Goal: Task Accomplishment & Management: Manage account settings

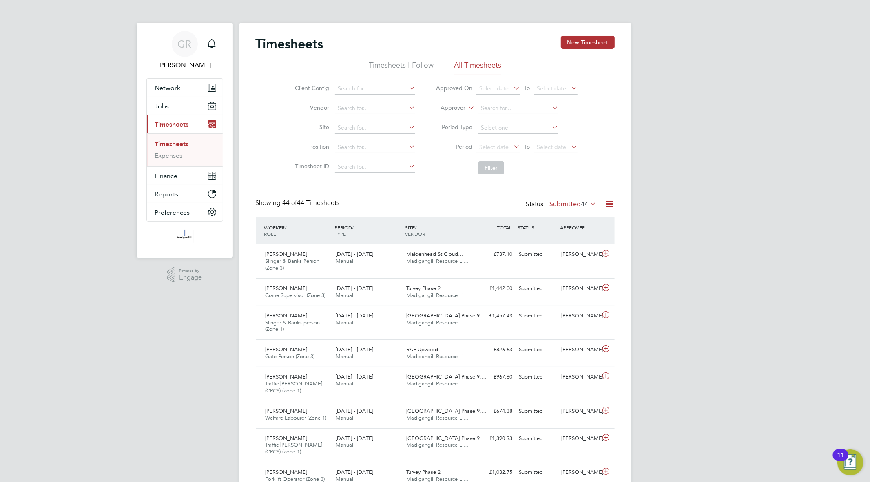
click at [610, 204] on icon at bounding box center [609, 204] width 10 height 10
click at [576, 225] on li "Export Timesheets" at bounding box center [558, 223] width 108 height 11
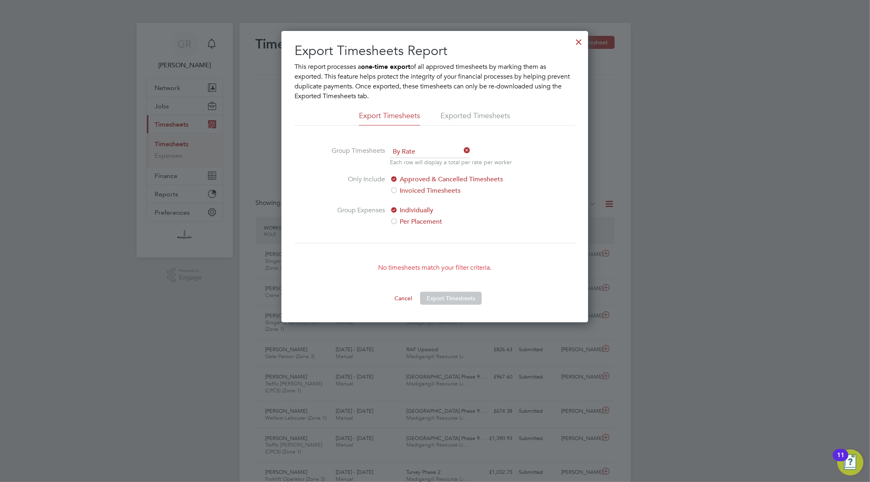
click at [580, 39] on div at bounding box center [578, 40] width 15 height 15
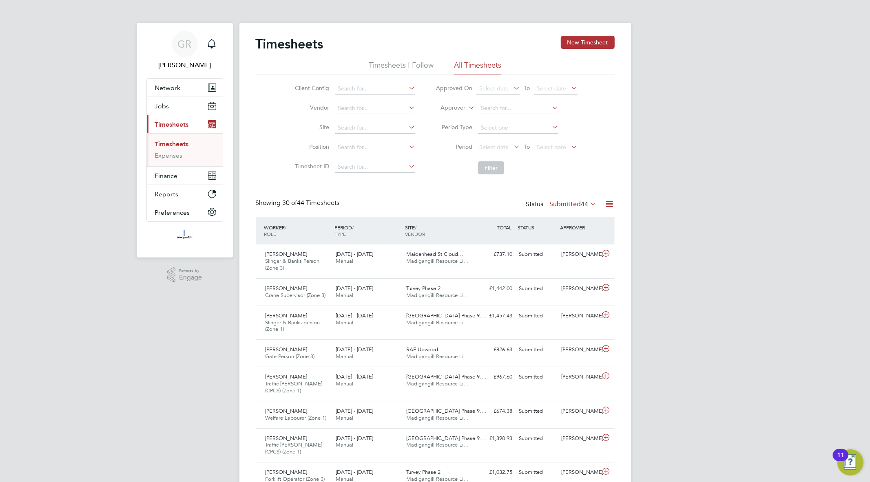
click at [580, 51] on div "Timesheets New Timesheet" at bounding box center [435, 48] width 359 height 24
click at [581, 45] on button "New Timesheet" at bounding box center [588, 42] width 54 height 13
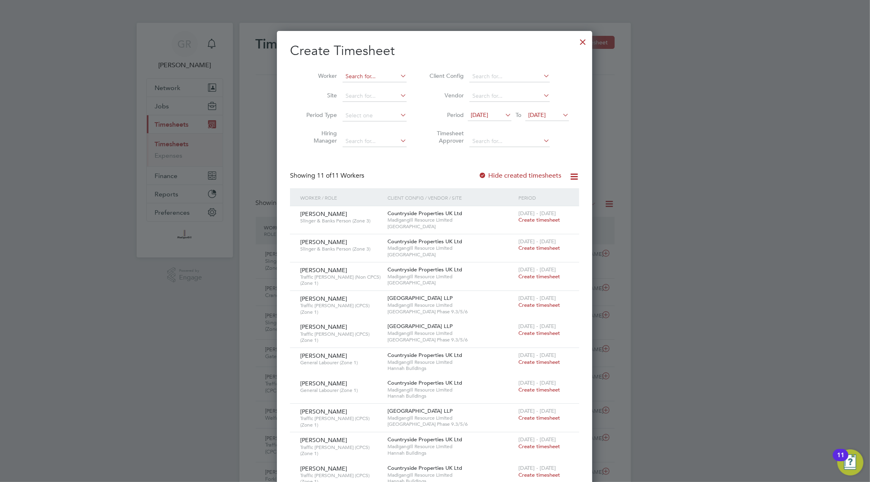
click at [360, 76] on input at bounding box center [375, 76] width 64 height 11
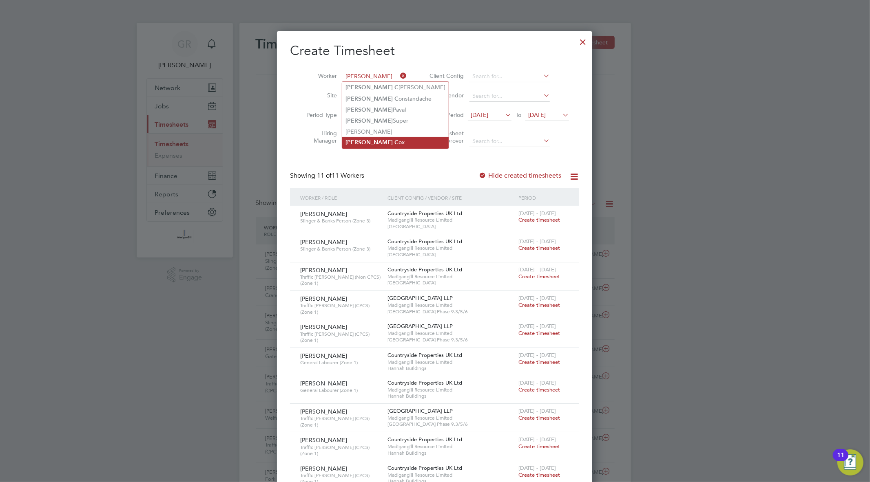
click at [390, 145] on li "[PERSON_NAME]" at bounding box center [395, 142] width 106 height 11
type input "[PERSON_NAME]"
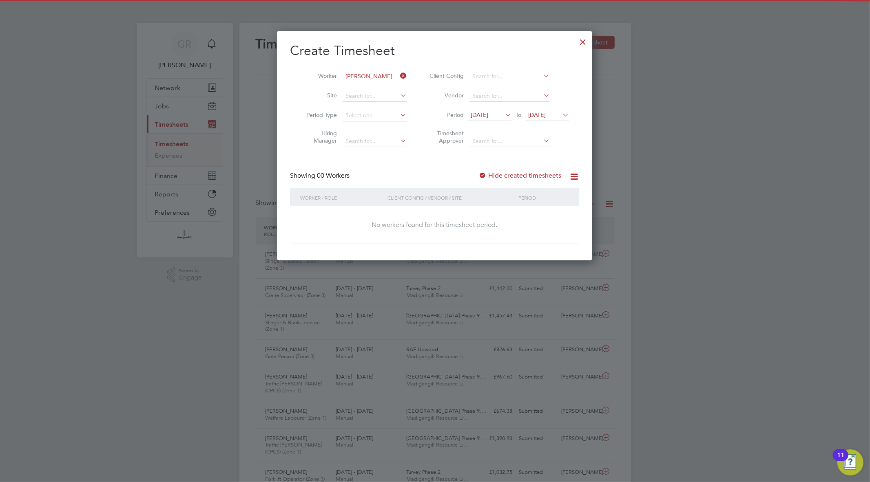
click at [491, 174] on label "Hide created timesheets" at bounding box center [519, 176] width 83 height 8
click at [561, 111] on icon at bounding box center [561, 114] width 0 height 11
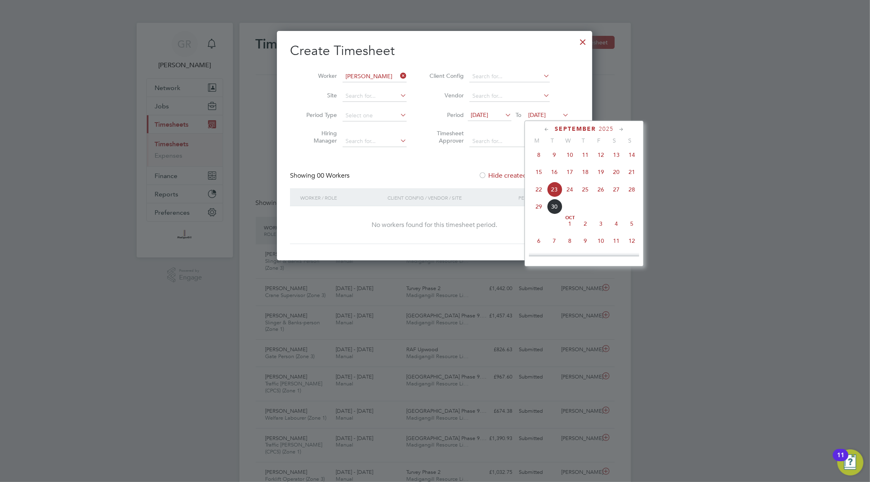
click at [637, 243] on span "12" at bounding box center [631, 240] width 15 height 15
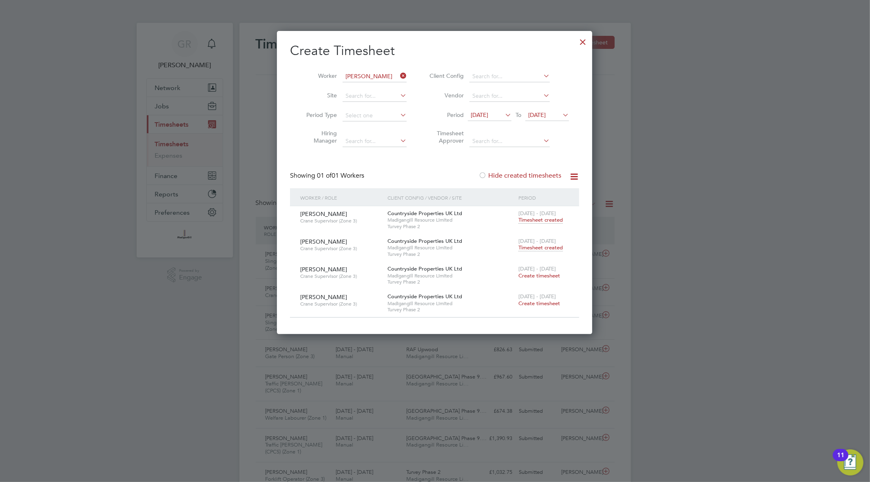
click at [544, 218] on span "Timesheet created" at bounding box center [540, 220] width 44 height 7
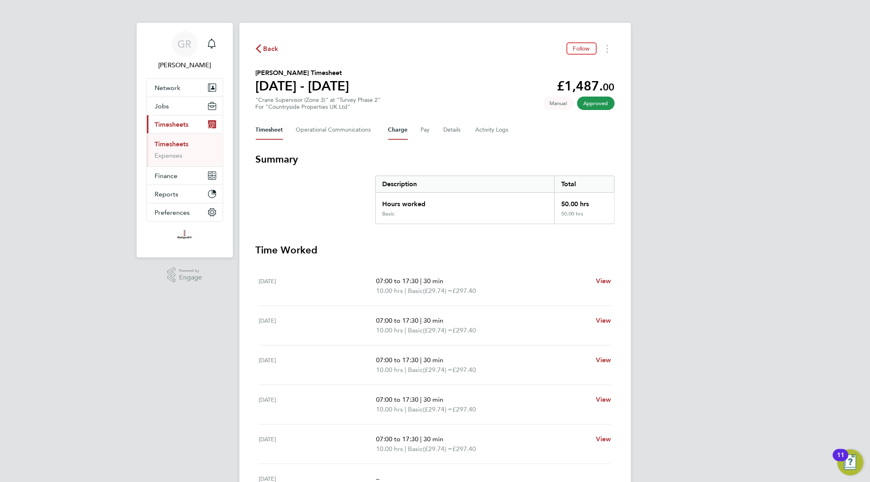
click at [400, 128] on button "Charge" at bounding box center [398, 130] width 20 height 20
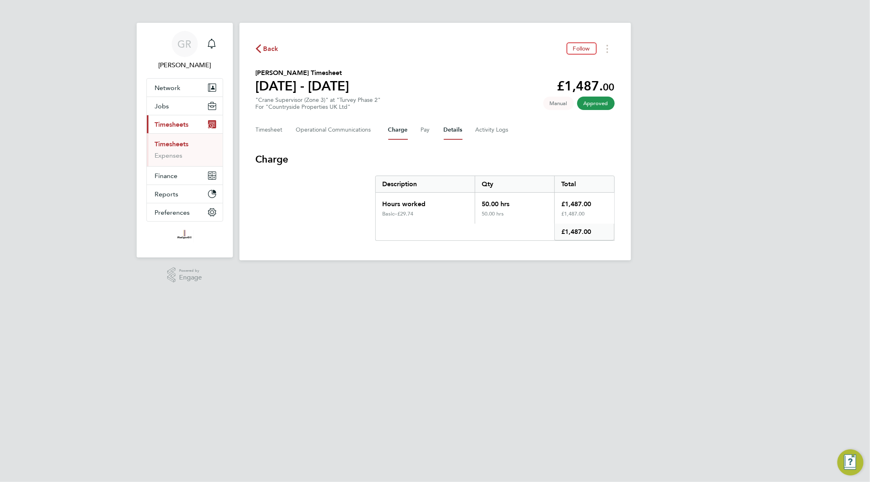
click at [456, 131] on button "Details" at bounding box center [453, 130] width 19 height 20
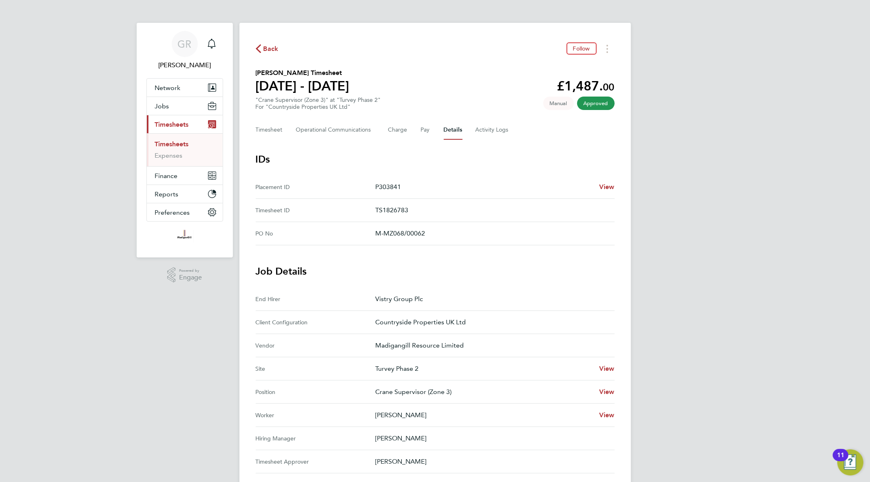
click at [508, 132] on div "Timesheet Operational Communications Charge Pay Details Activity Logs" at bounding box center [435, 130] width 359 height 20
click at [487, 131] on Logs-tab "Activity Logs" at bounding box center [493, 130] width 34 height 20
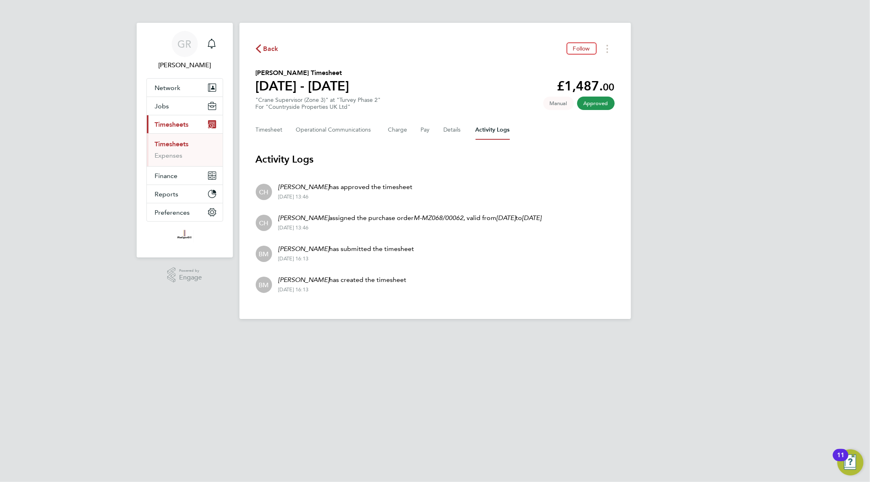
click at [261, 49] on span "Back" at bounding box center [267, 48] width 23 height 8
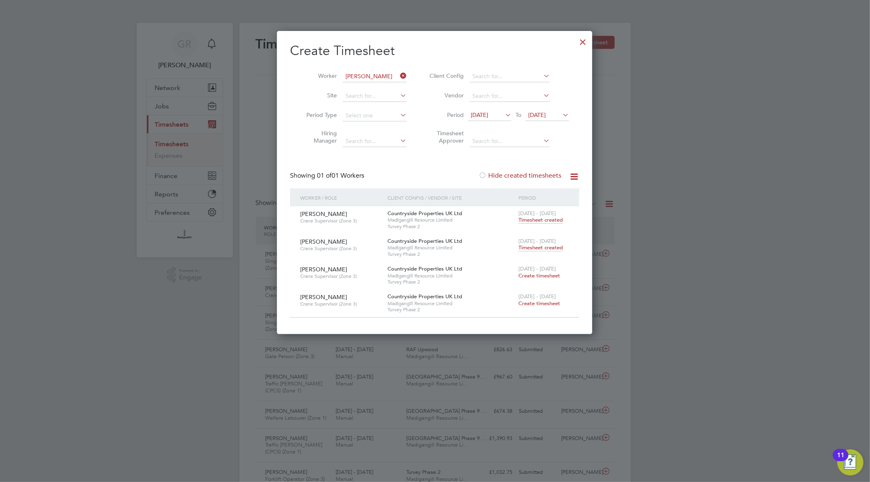
click at [549, 249] on span "Timesheet created" at bounding box center [540, 247] width 44 height 7
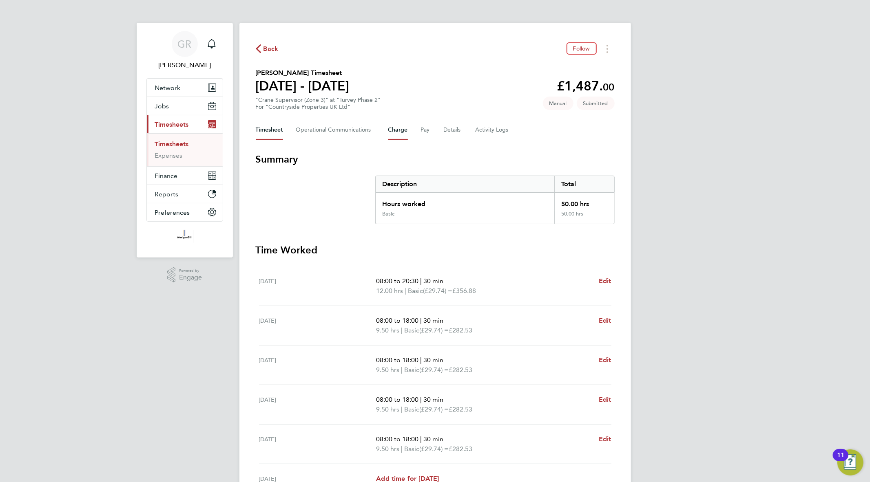
click at [398, 128] on button "Charge" at bounding box center [398, 130] width 20 height 20
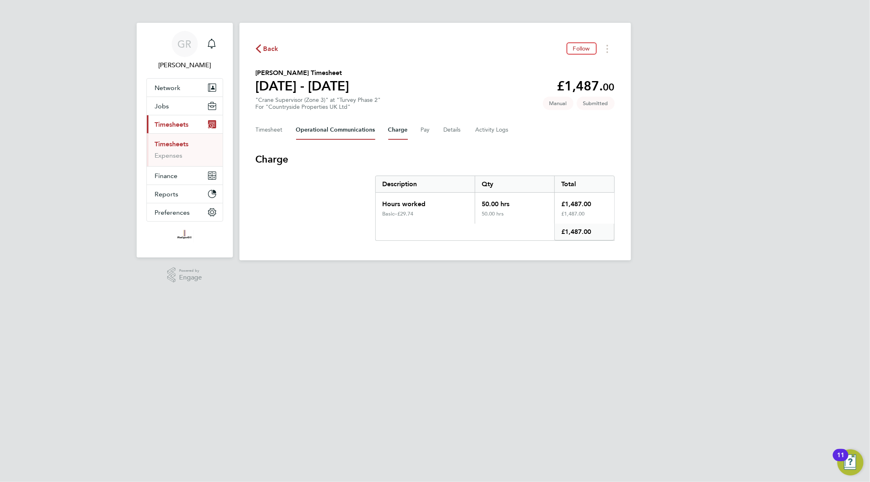
click at [355, 133] on Communications-tab "Operational Communications" at bounding box center [335, 130] width 79 height 20
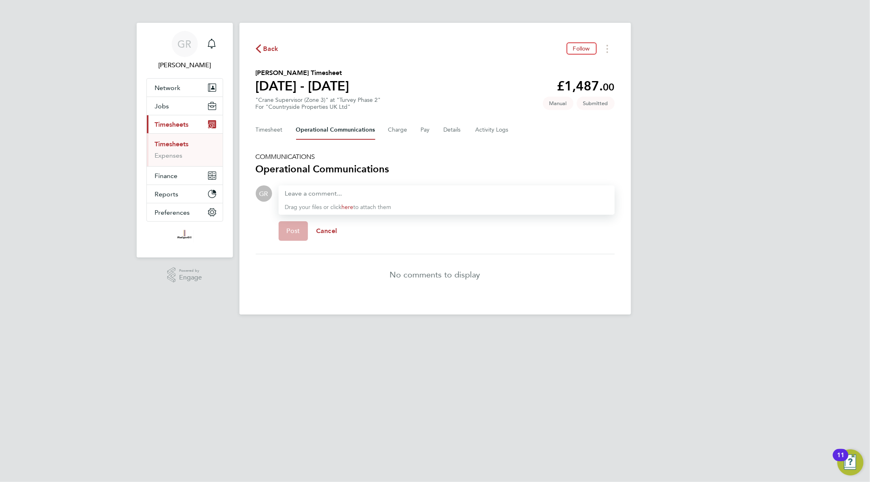
click at [416, 130] on div "Timesheet Operational Communications Charge Pay Details Activity Logs" at bounding box center [435, 130] width 359 height 20
click at [421, 128] on button "Pay" at bounding box center [426, 130] width 10 height 20
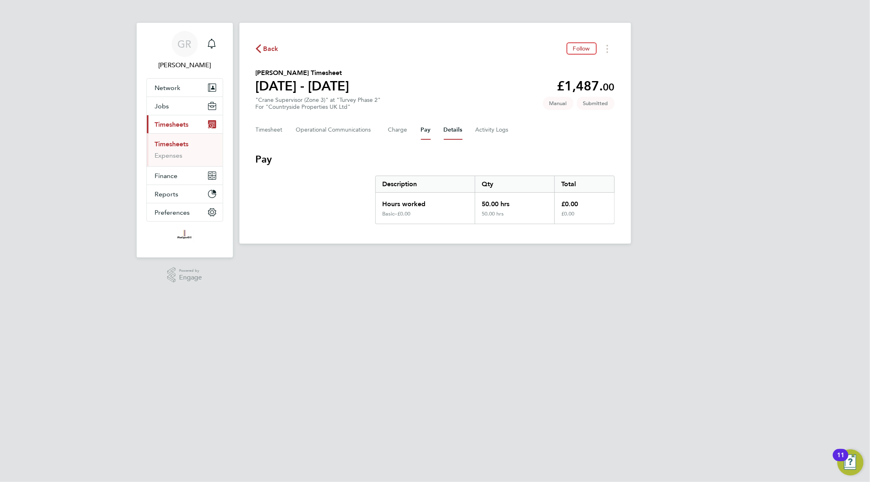
click at [444, 128] on button "Details" at bounding box center [453, 130] width 19 height 20
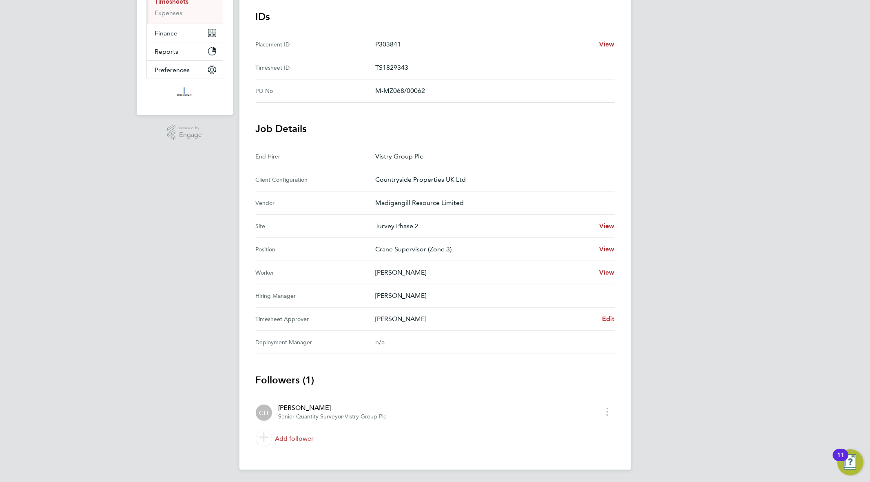
click at [608, 316] on span "Edit" at bounding box center [608, 319] width 13 height 8
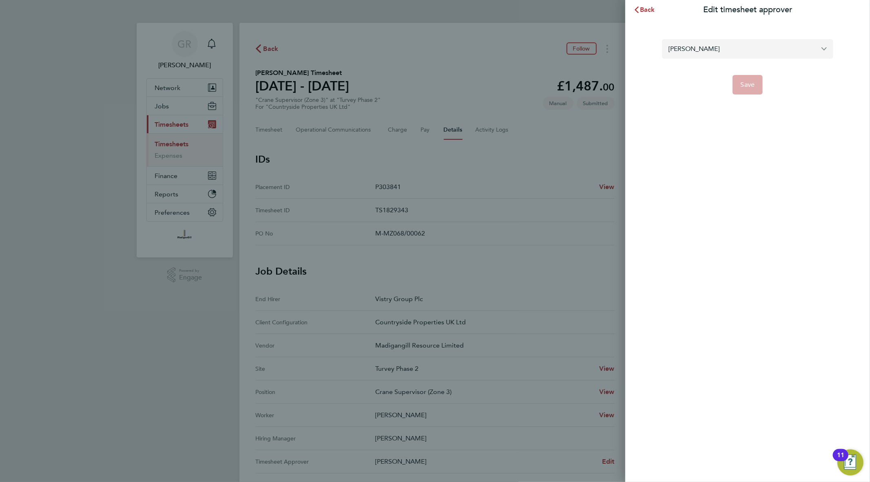
click at [736, 50] on input "[PERSON_NAME]" at bounding box center [747, 48] width 171 height 19
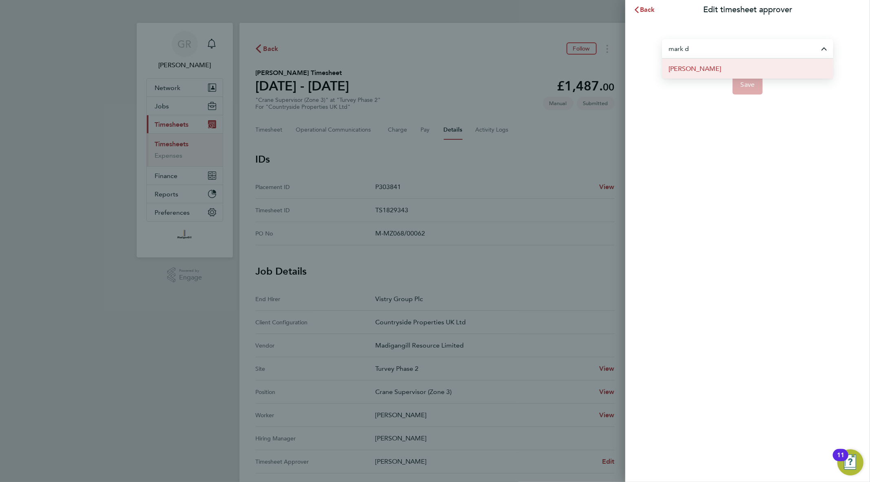
click at [728, 68] on li "[PERSON_NAME]" at bounding box center [747, 69] width 171 height 20
type input "[PERSON_NAME]"
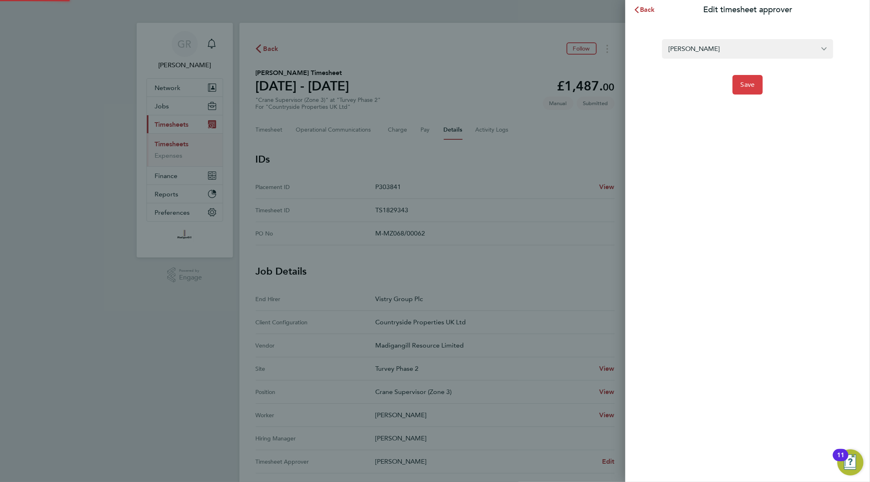
click at [757, 87] on button "Save" at bounding box center [747, 85] width 31 height 20
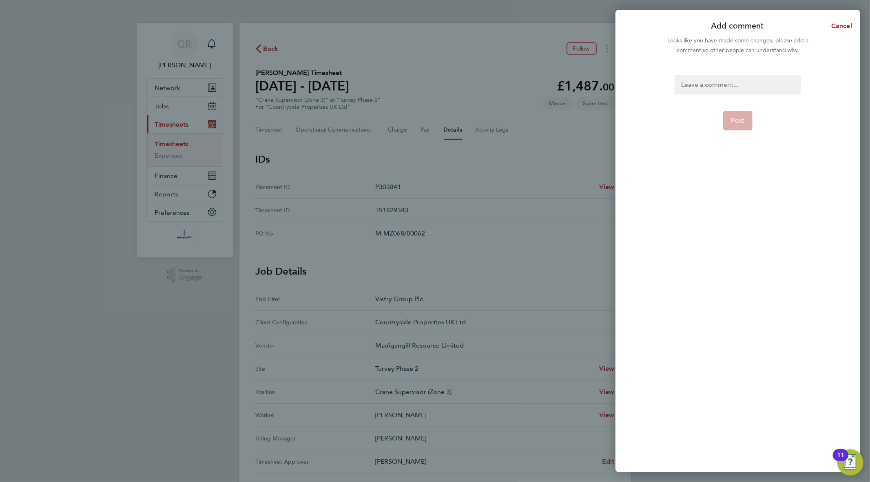
click at [700, 75] on div at bounding box center [738, 85] width 126 height 20
click at [744, 122] on span "Post" at bounding box center [737, 121] width 13 height 8
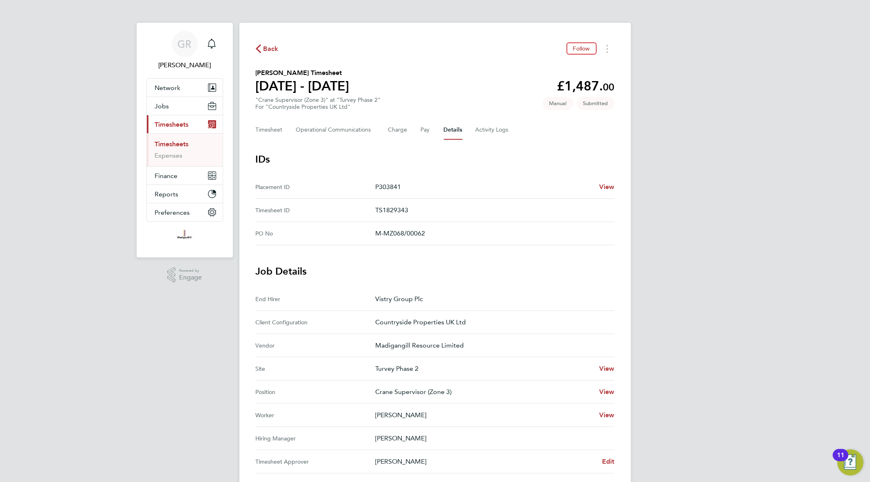
click at [263, 52] on span "Back" at bounding box center [270, 49] width 15 height 10
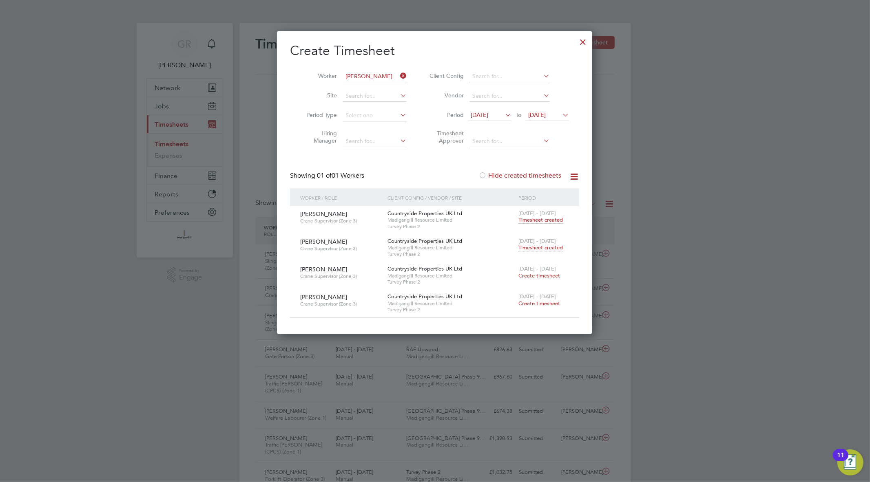
click at [398, 74] on icon at bounding box center [398, 75] width 0 height 11
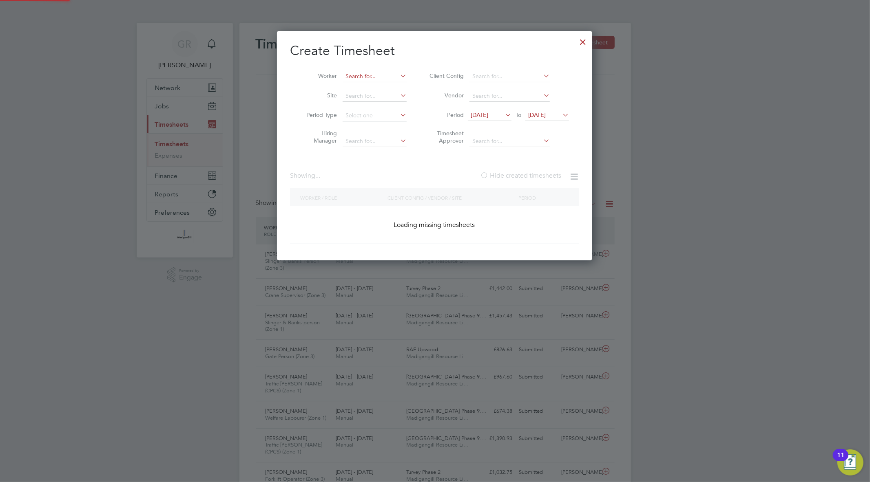
click at [370, 76] on input at bounding box center [375, 76] width 64 height 11
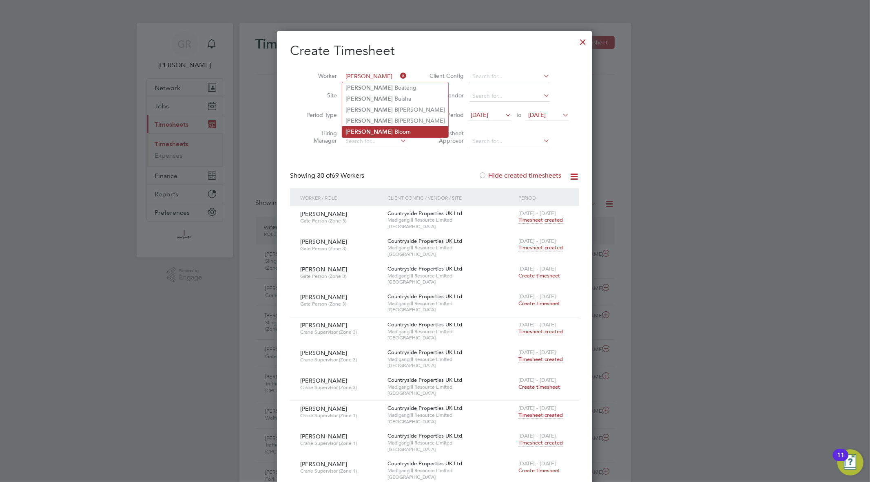
click at [390, 131] on li "[PERSON_NAME]" at bounding box center [395, 131] width 106 height 11
type input "[PERSON_NAME]"
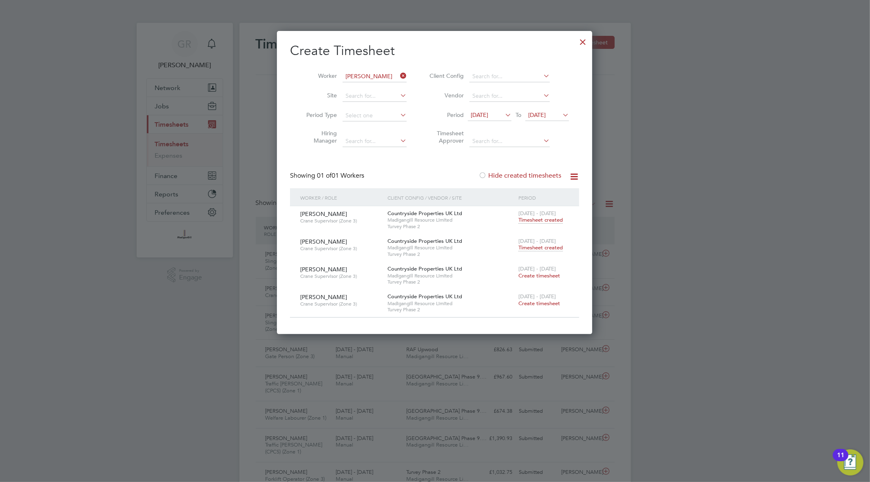
click at [548, 248] on span "Timesheet created" at bounding box center [540, 247] width 44 height 7
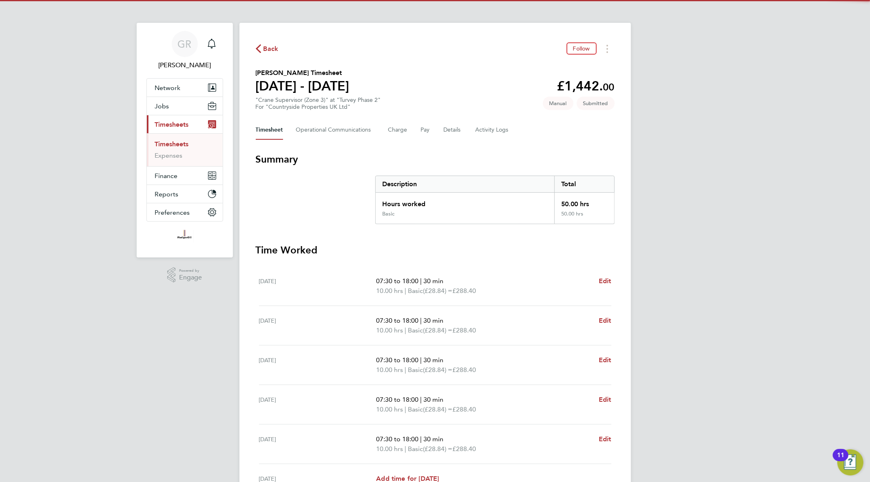
click at [438, 132] on div "Timesheet Operational Communications Charge Pay Details Activity Logs" at bounding box center [435, 130] width 359 height 20
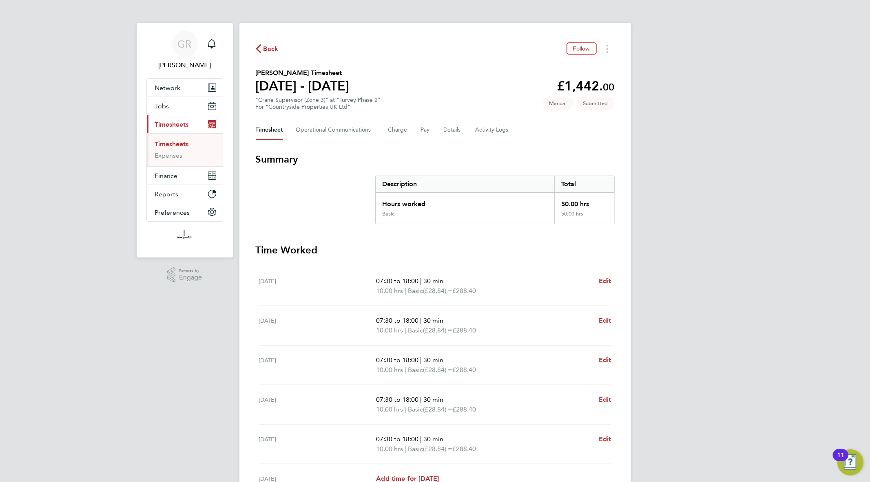
click at [433, 132] on div "Timesheet Operational Communications Charge Pay Details Activity Logs" at bounding box center [435, 130] width 359 height 20
click at [425, 133] on button "Pay" at bounding box center [426, 130] width 10 height 20
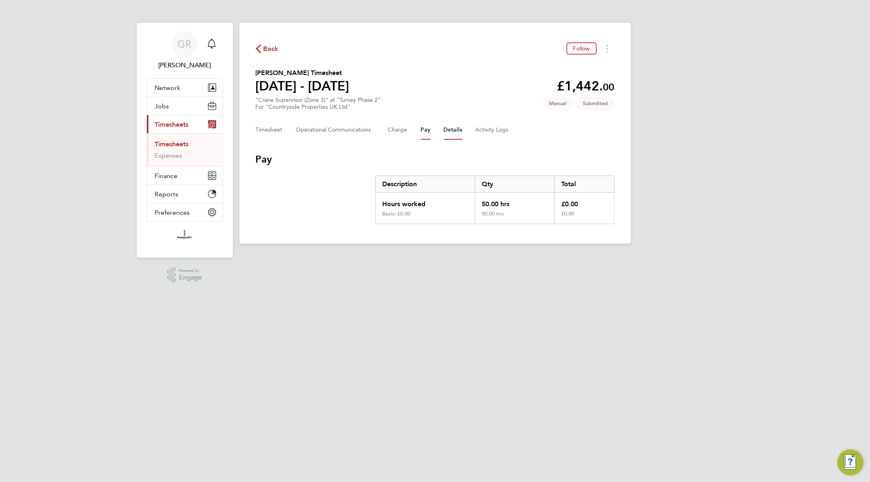
click at [449, 128] on button "Details" at bounding box center [453, 130] width 19 height 20
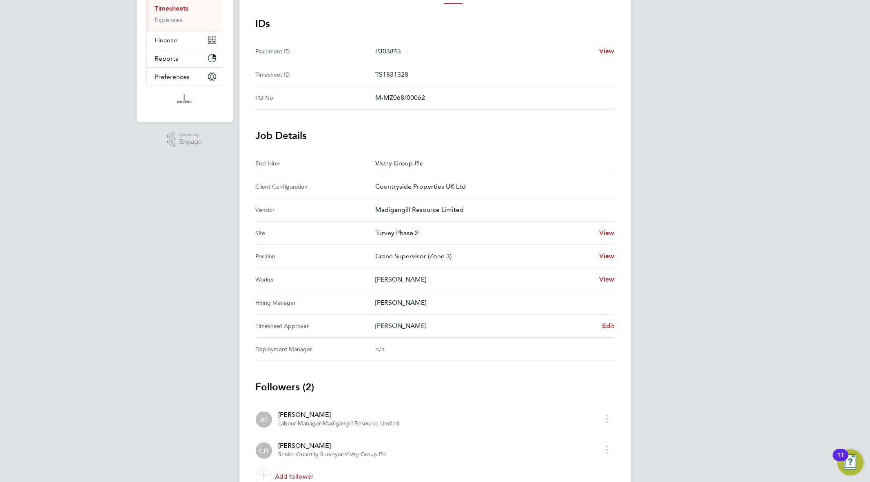
click at [608, 325] on span "Edit" at bounding box center [608, 326] width 13 height 8
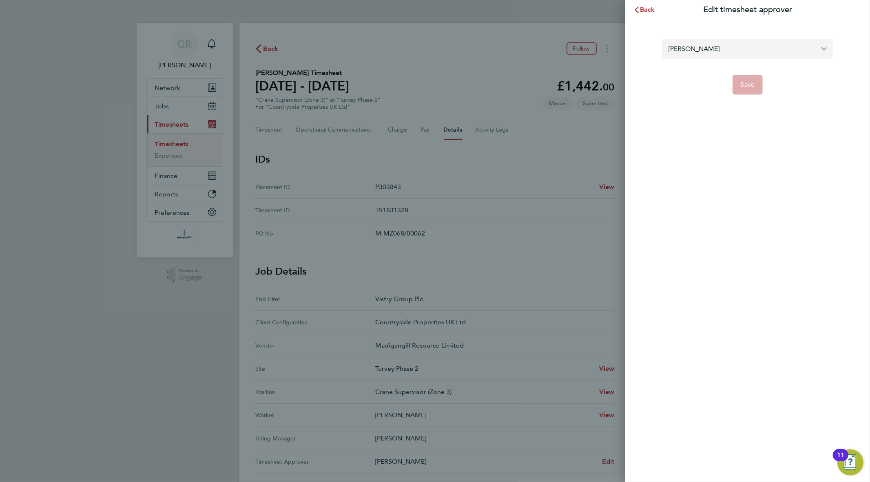
click at [744, 54] on input "[PERSON_NAME]" at bounding box center [747, 48] width 171 height 19
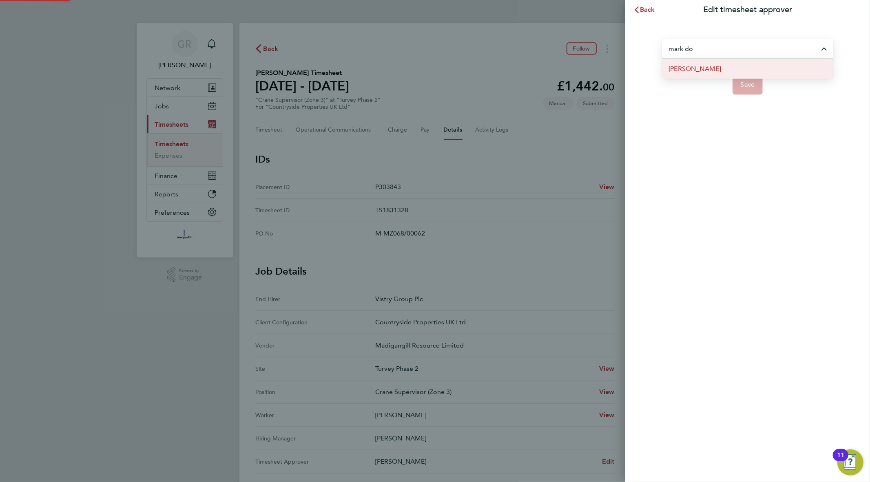
click at [719, 73] on li "[PERSON_NAME]" at bounding box center [747, 69] width 171 height 20
type input "[PERSON_NAME]"
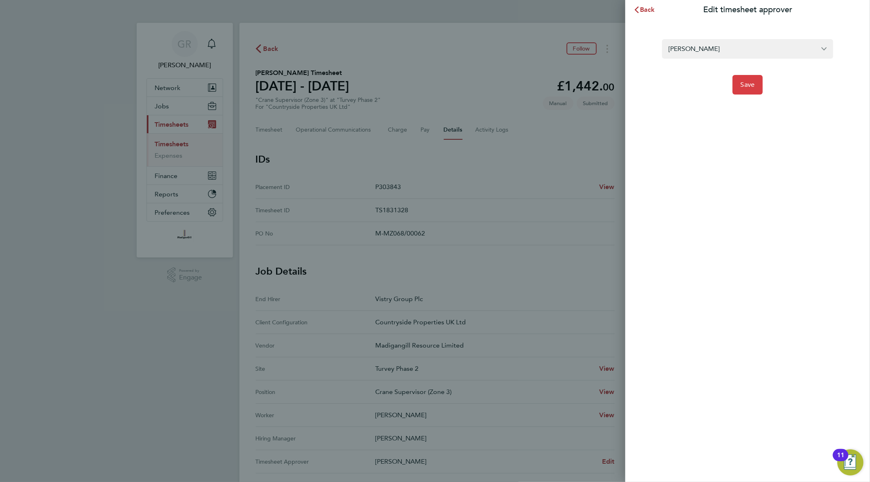
click at [743, 82] on span "Save" at bounding box center [748, 85] width 14 height 8
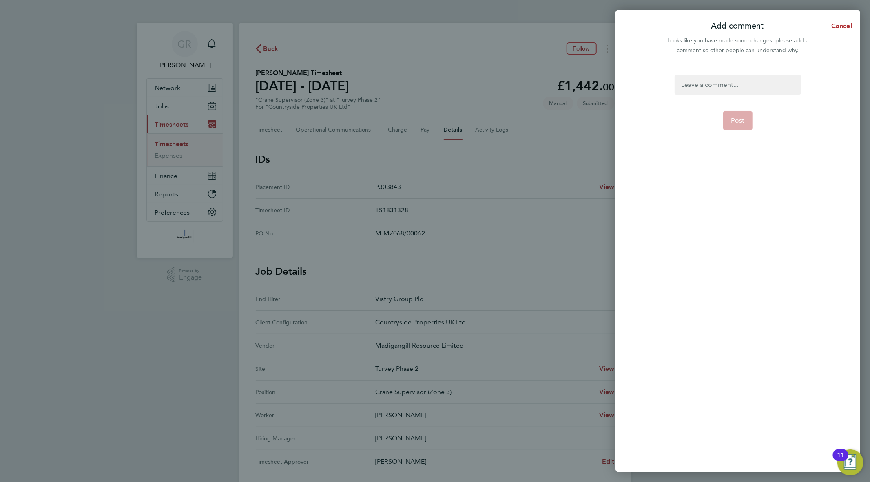
click at [706, 80] on div at bounding box center [738, 85] width 126 height 20
click at [706, 82] on div at bounding box center [738, 85] width 126 height 20
click at [735, 116] on button "Post" at bounding box center [738, 121] width 30 height 20
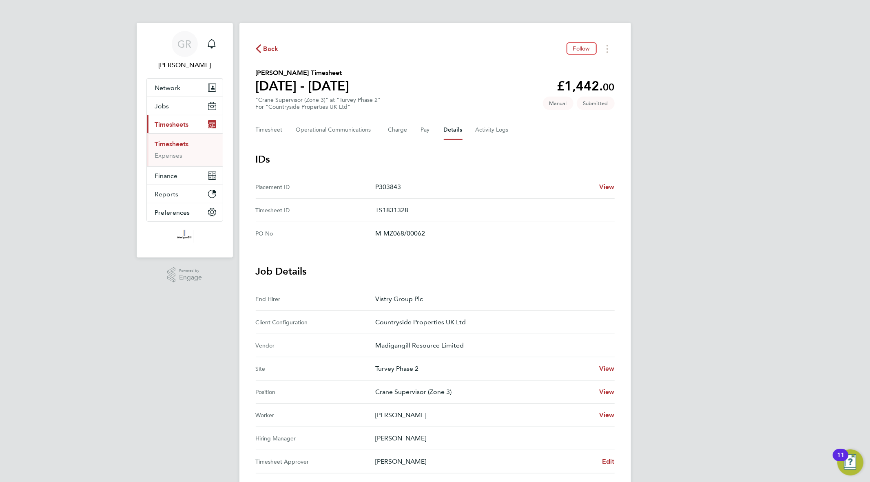
click at [181, 144] on link "Timesheets" at bounding box center [172, 144] width 34 height 8
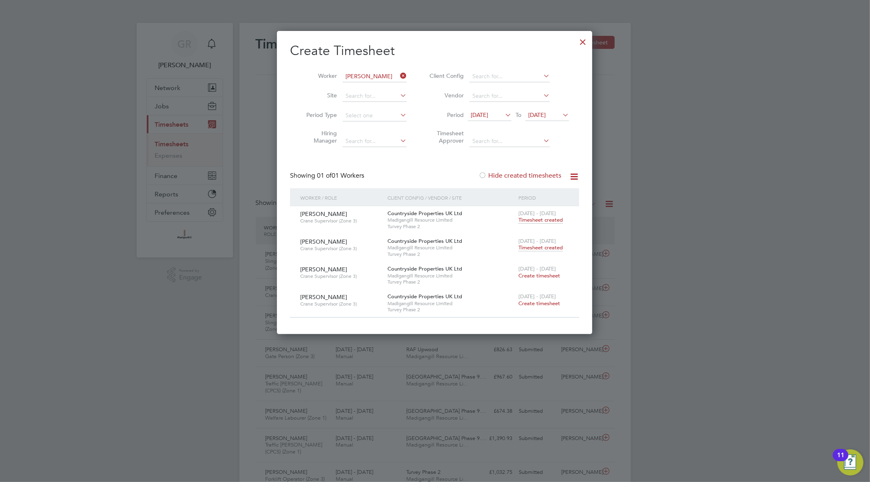
click at [583, 40] on div at bounding box center [582, 40] width 15 height 15
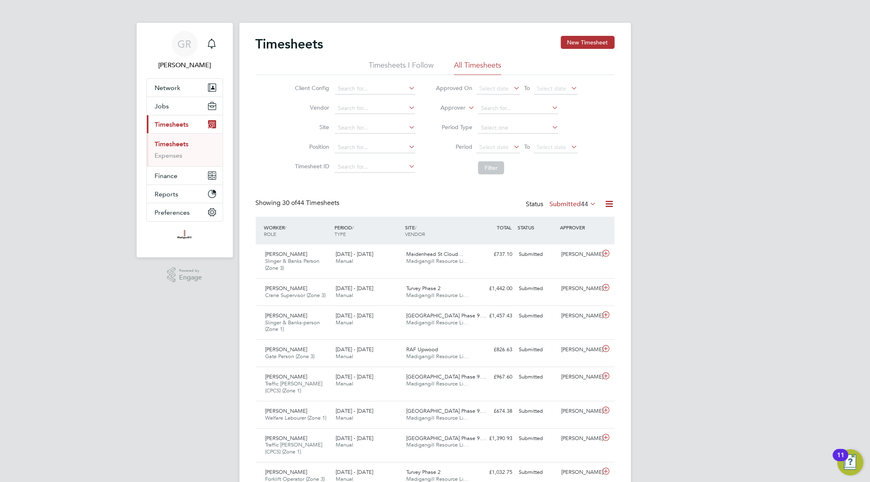
click at [605, 205] on icon at bounding box center [609, 204] width 10 height 10
click at [514, 226] on li "Export Timesheets" at bounding box center [558, 223] width 108 height 11
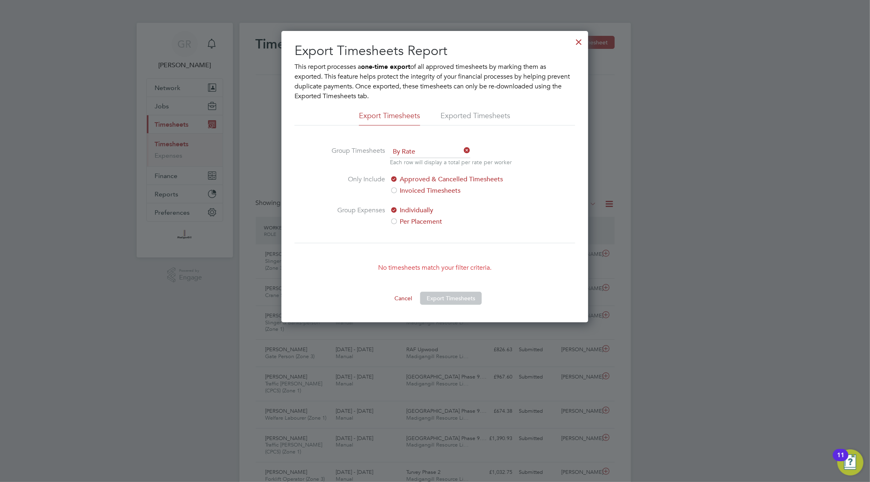
click at [579, 40] on div at bounding box center [578, 40] width 15 height 15
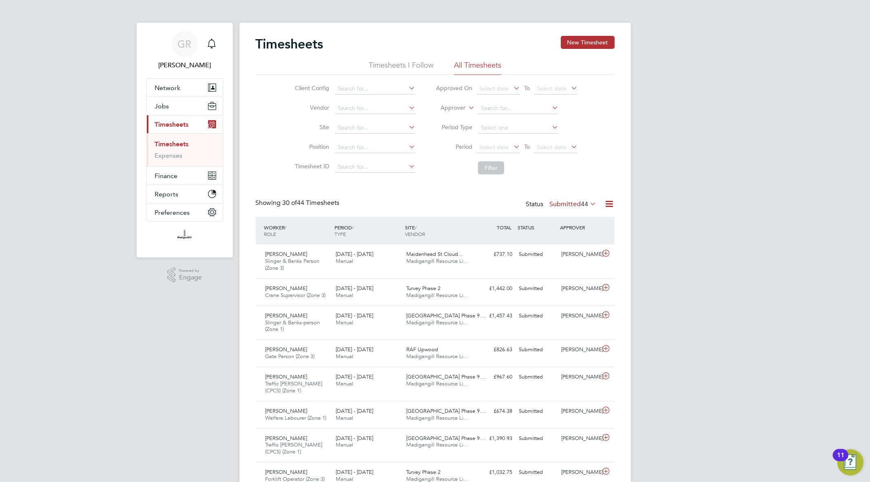
scroll to position [27, 71]
click at [611, 205] on icon at bounding box center [609, 204] width 10 height 10
click at [568, 222] on li "Export Timesheets" at bounding box center [558, 223] width 108 height 11
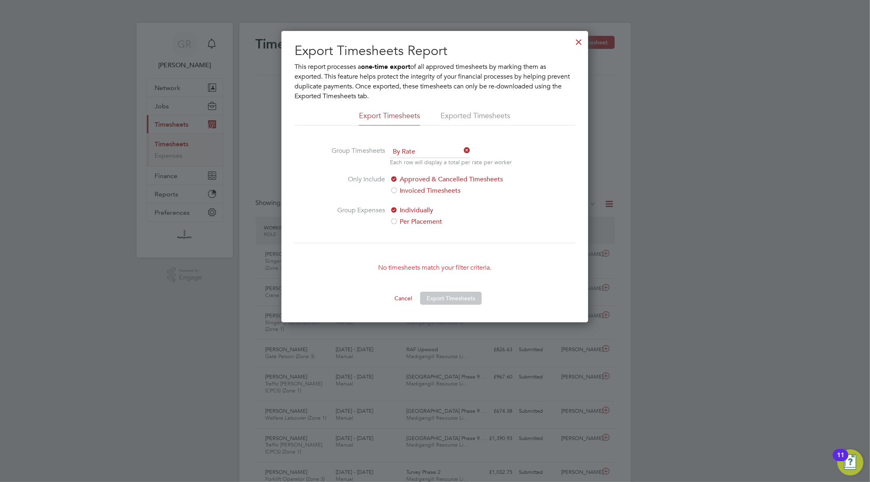
click at [578, 41] on div at bounding box center [578, 40] width 15 height 15
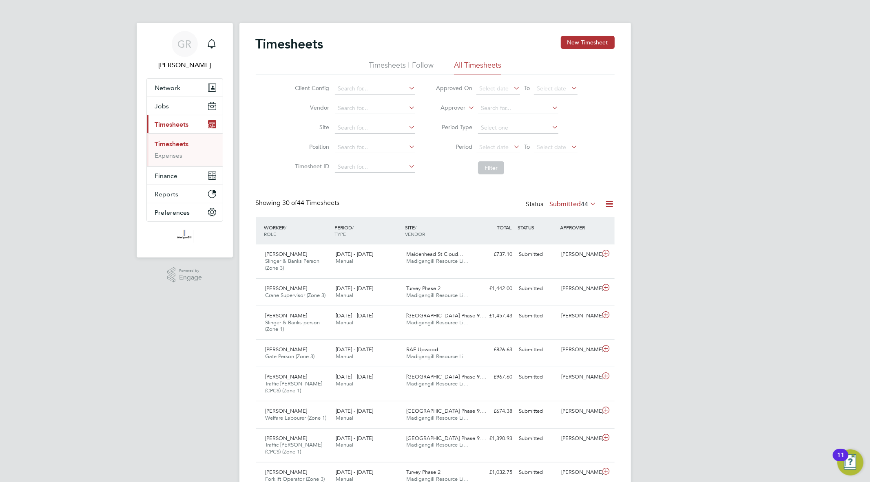
click at [608, 199] on icon at bounding box center [609, 204] width 10 height 10
click at [536, 222] on li "Export Timesheets" at bounding box center [558, 223] width 108 height 11
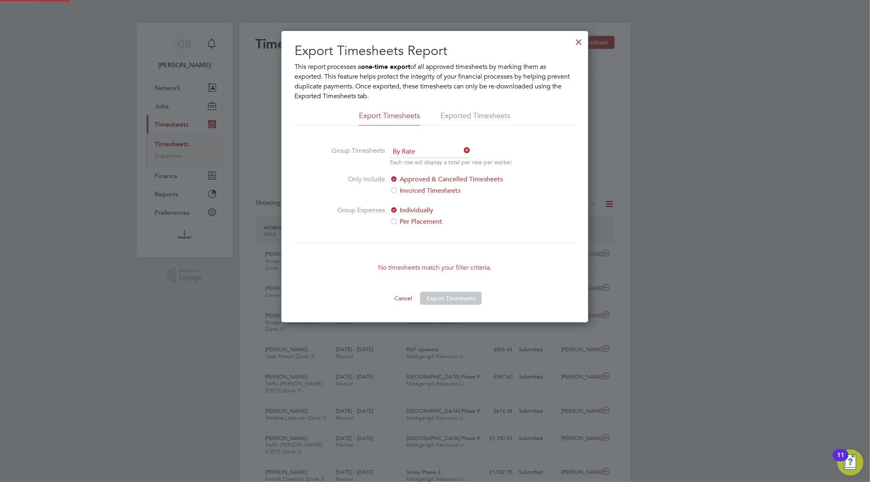
scroll to position [292, 307]
click at [578, 42] on div at bounding box center [578, 40] width 15 height 15
